Goal: Information Seeking & Learning: Learn about a topic

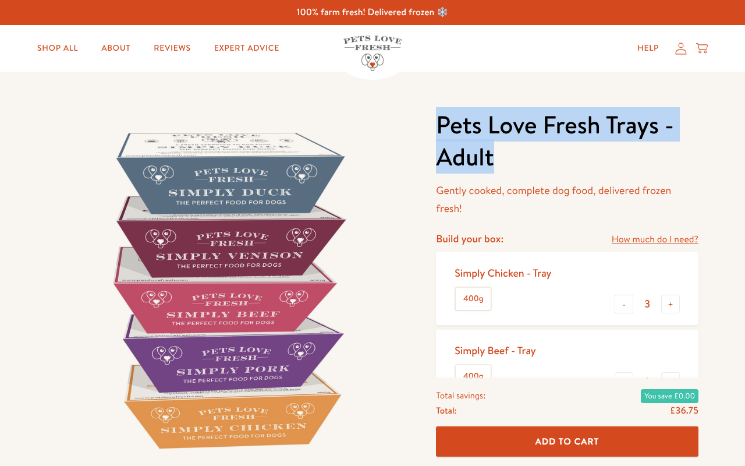
drag, startPoint x: 500, startPoint y: 164, endPoint x: 441, endPoint y: 126, distance: 69.4
click at [441, 126] on h1 "Pets Love Fresh Trays - Adult" at bounding box center [567, 140] width 263 height 63
copy h1 "Pets Love Fresh Trays - Adult"
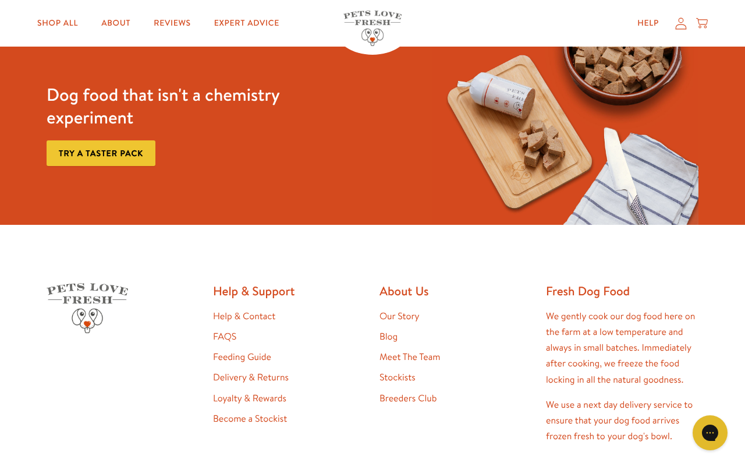
scroll to position [3515, 0]
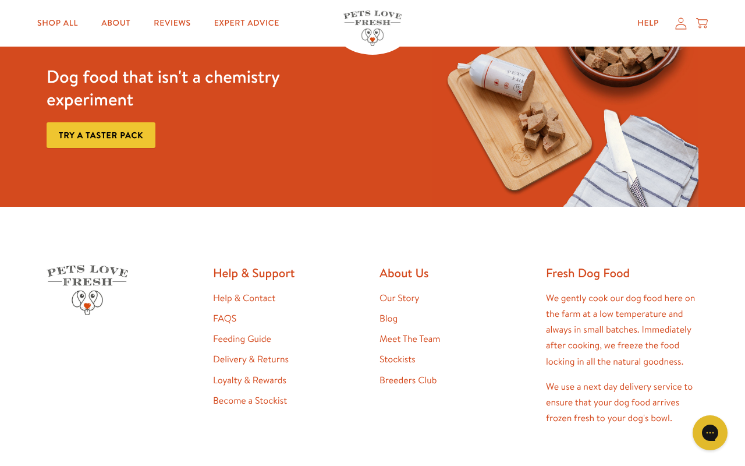
click at [400, 292] on link "Our Story" at bounding box center [400, 298] width 40 height 13
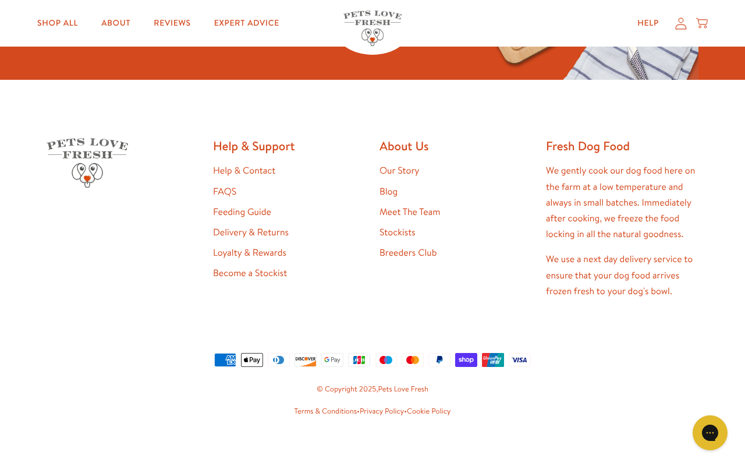
scroll to position [3071, 0]
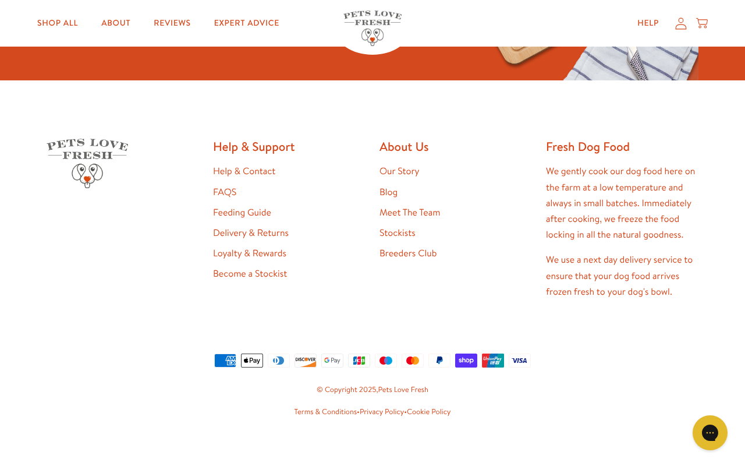
click at [228, 186] on link "FAQS" at bounding box center [224, 192] width 23 height 13
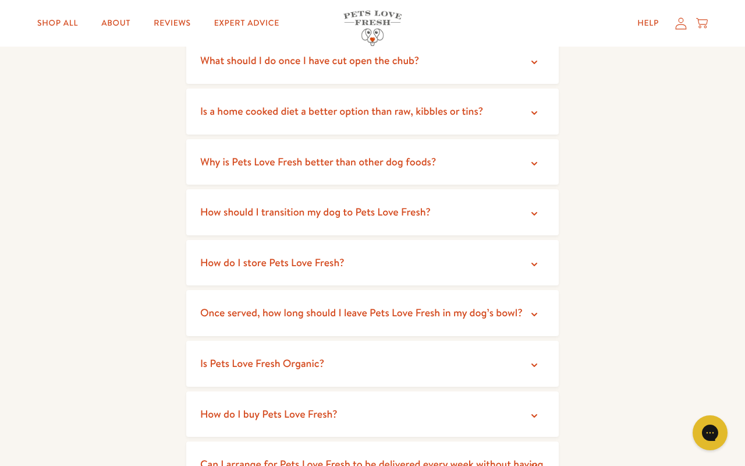
scroll to position [258, 0]
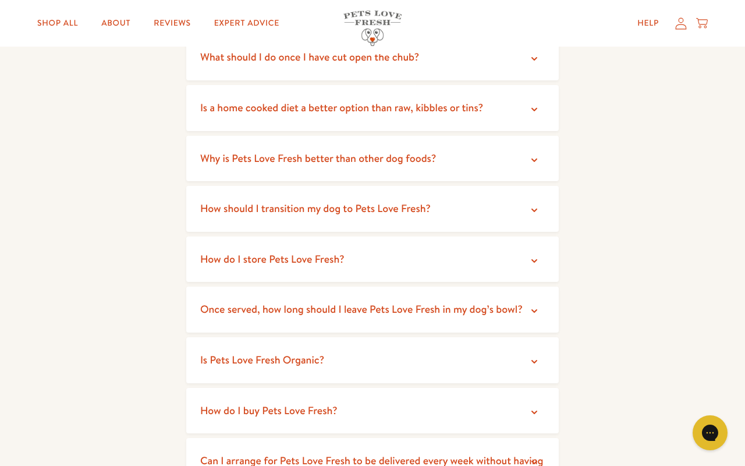
click at [364, 108] on span "Is a home cooked diet a better option than raw, kibbles or tins?" at bounding box center [341, 107] width 283 height 15
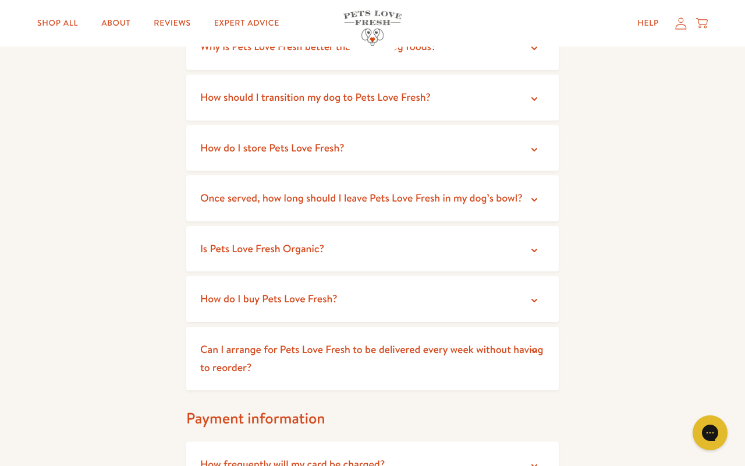
scroll to position [479, 0]
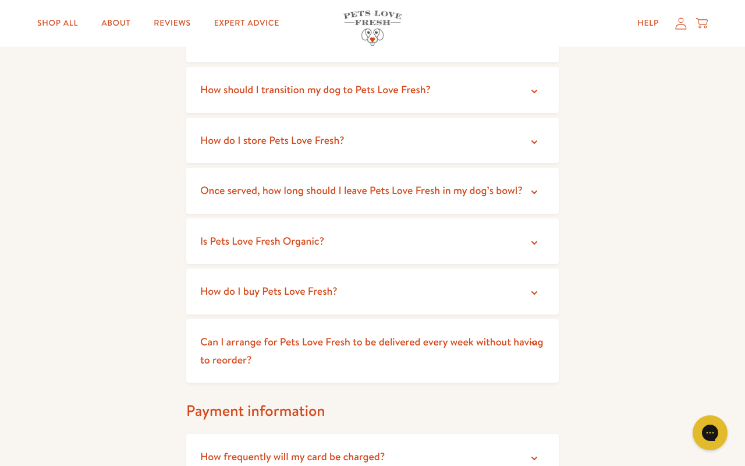
click at [363, 193] on span "Once served, how long should I leave Pets Love Fresh in my dog’s bowl?" at bounding box center [361, 190] width 323 height 15
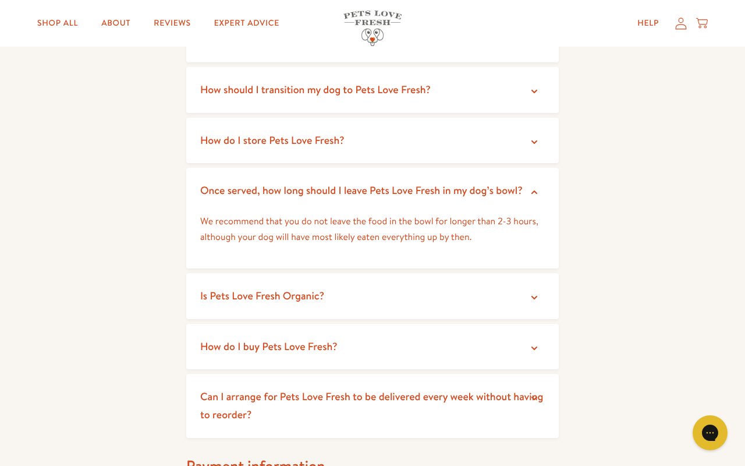
click at [332, 141] on span "How do I store Pets Love Fresh?" at bounding box center [272, 140] width 144 height 15
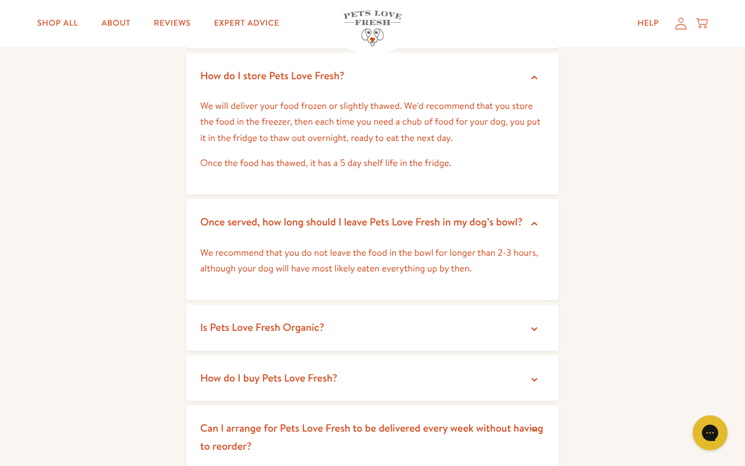
scroll to position [544, 0]
click at [314, 325] on span "Is Pets Love Fresh Organic?" at bounding box center [262, 326] width 124 height 15
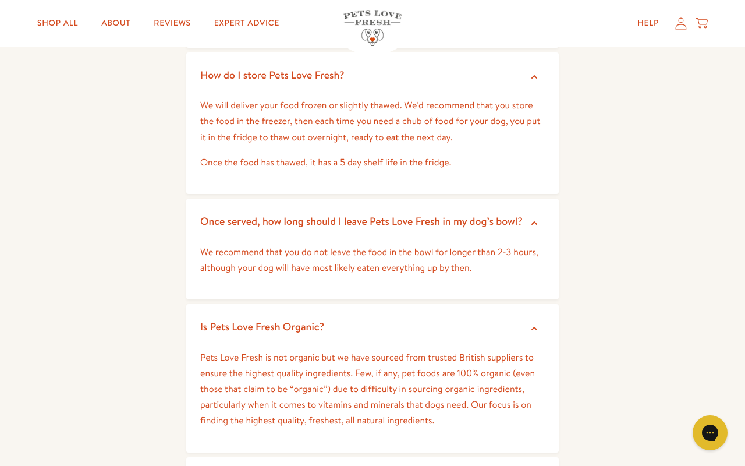
click at [314, 323] on span "Is Pets Love Fresh Organic?" at bounding box center [262, 326] width 124 height 15
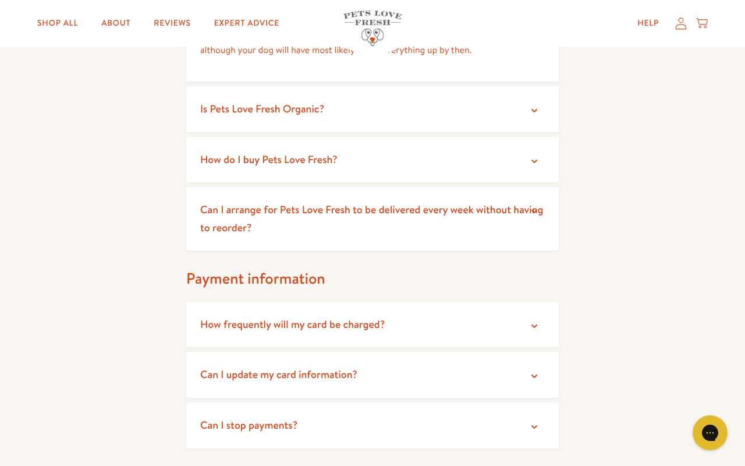
scroll to position [763, 0]
click at [306, 151] on span "How do I buy Pets Love Fresh?" at bounding box center [268, 158] width 137 height 15
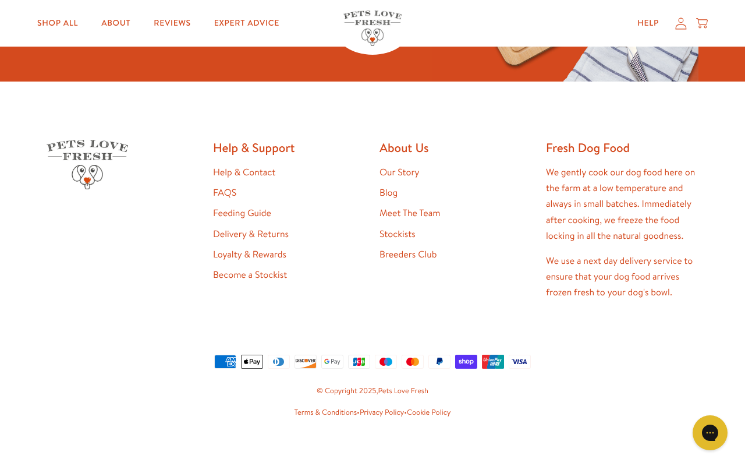
scroll to position [1797, 0]
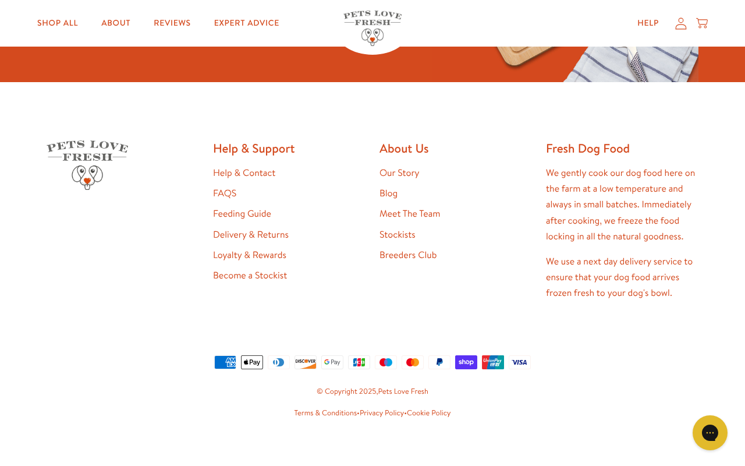
click at [391, 228] on link "Stockists" at bounding box center [398, 234] width 36 height 13
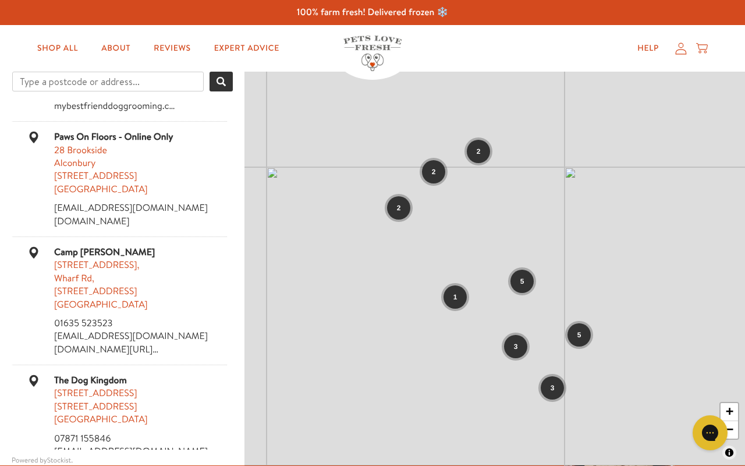
scroll to position [1337, 0]
